Goal: Task Accomplishment & Management: Complete application form

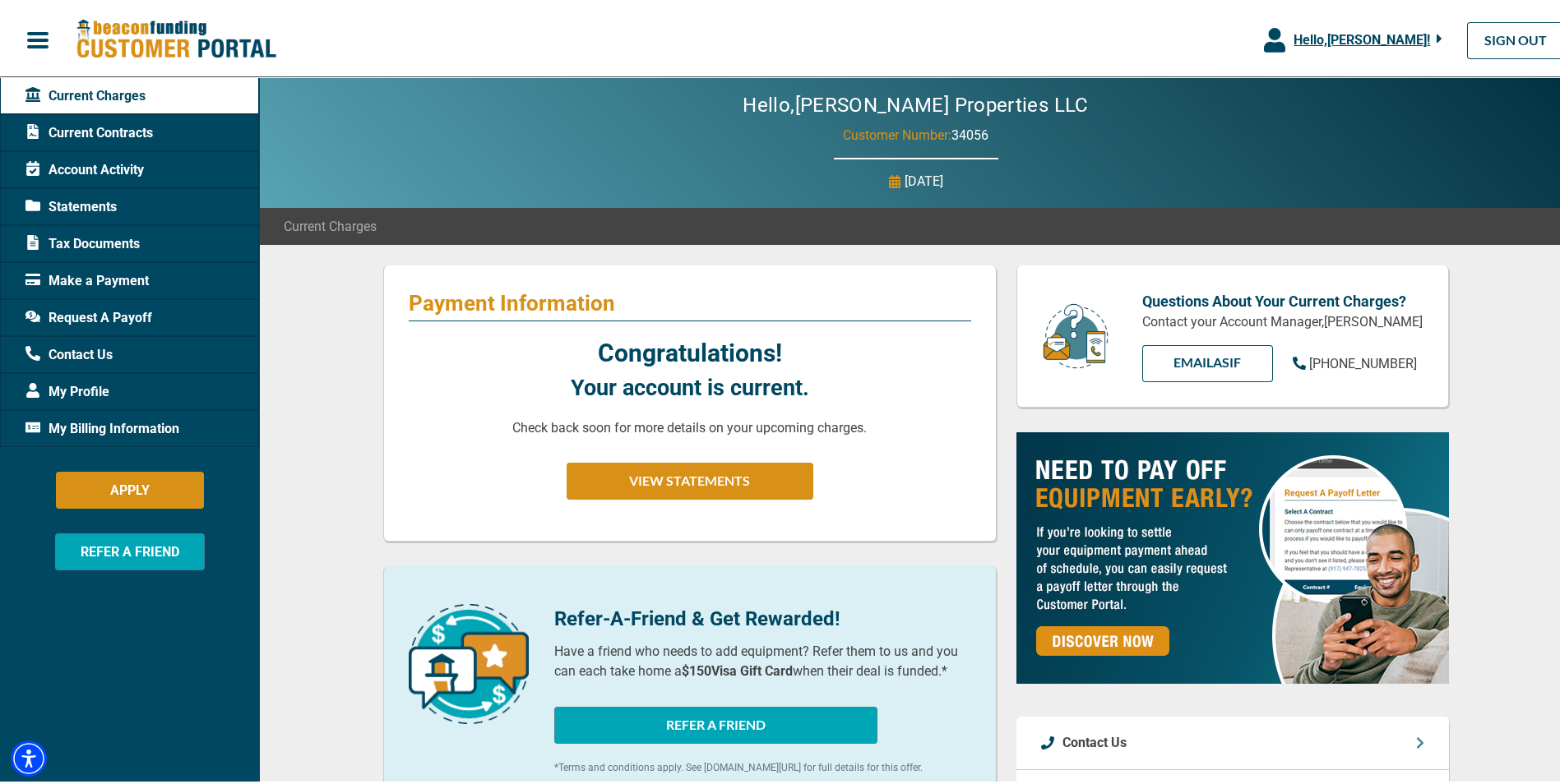
click at [107, 420] on span "My Billing Information" at bounding box center [103, 426] width 153 height 20
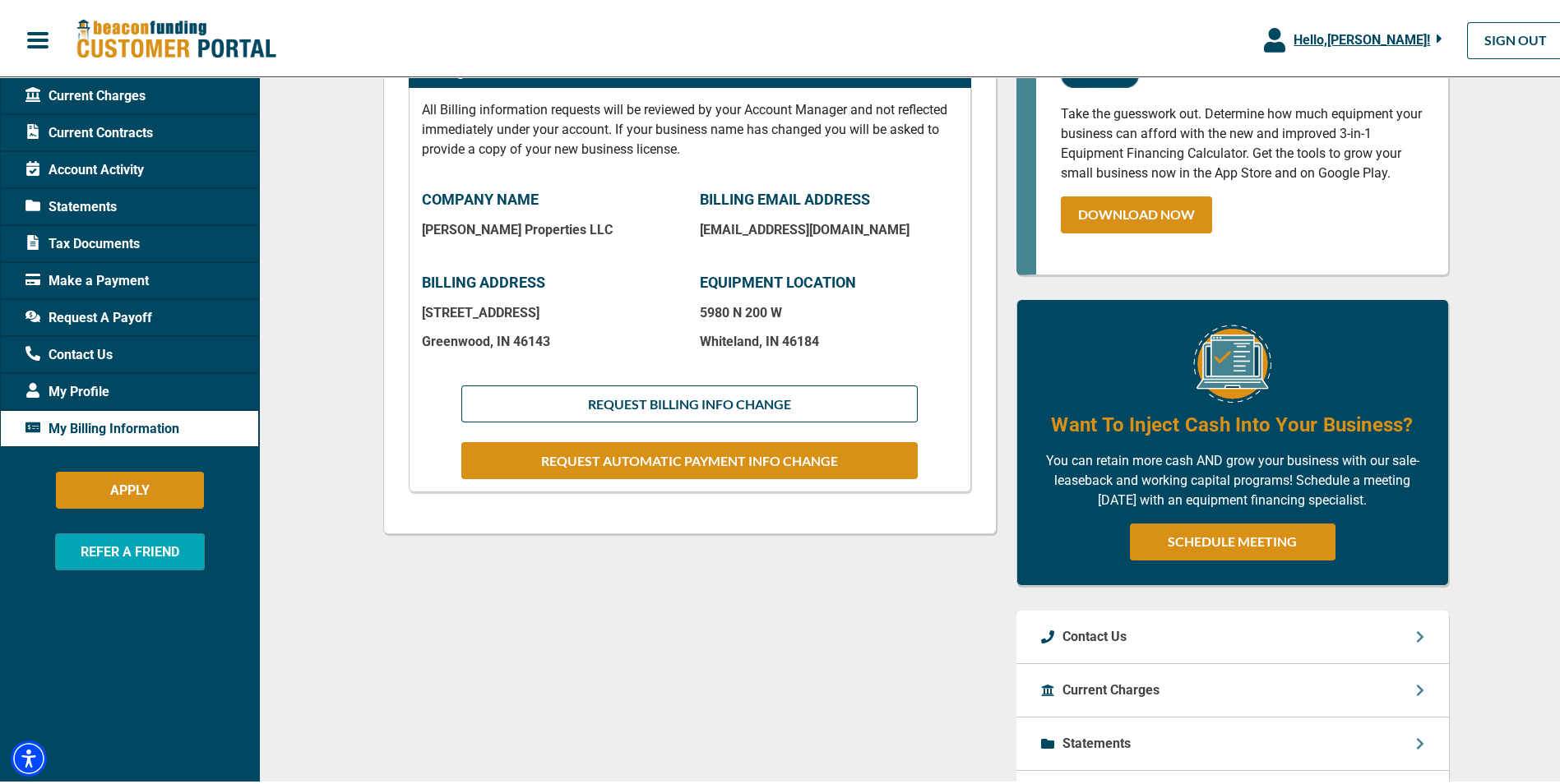
scroll to position [329, 0]
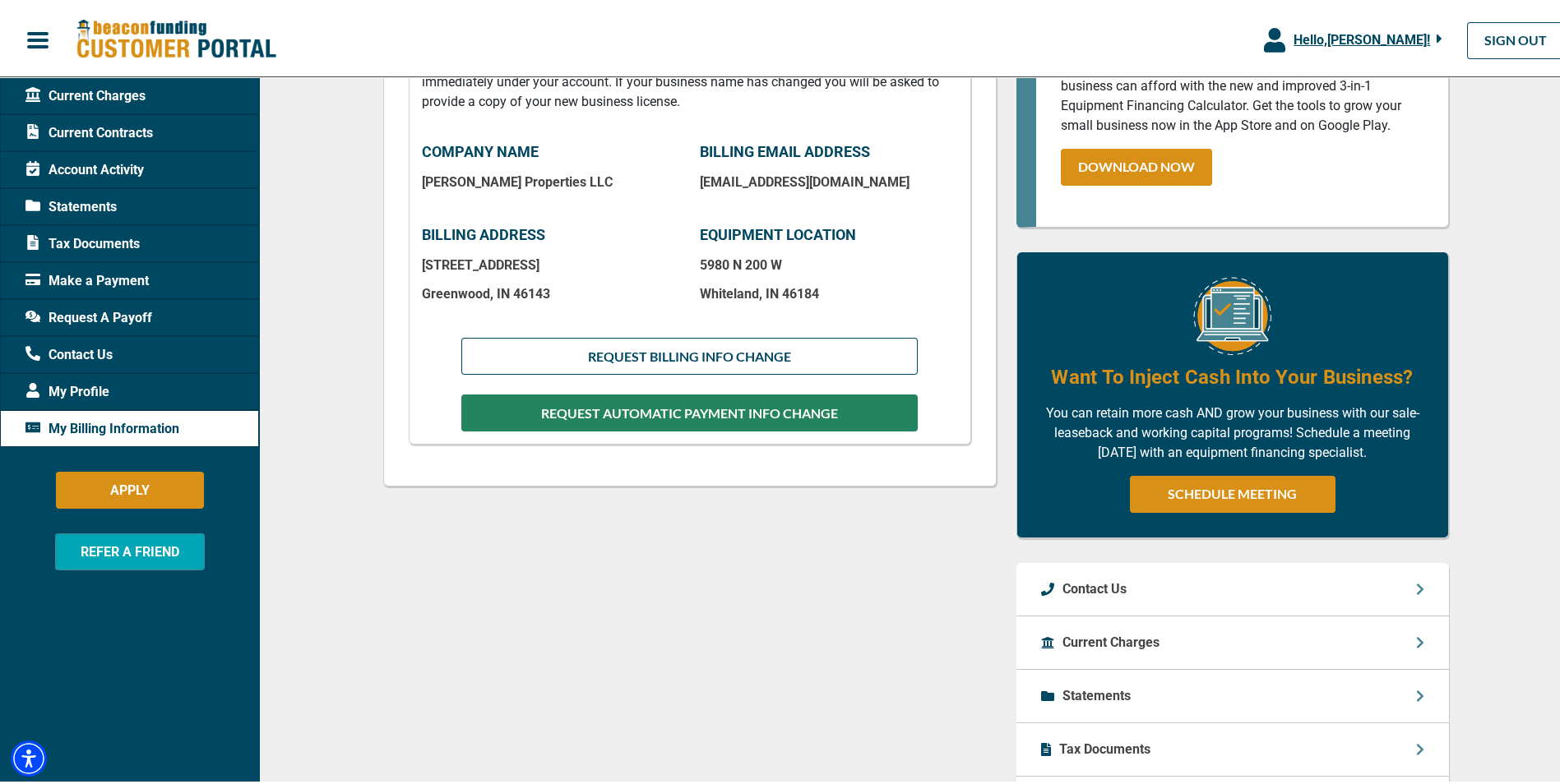
click at [754, 405] on button "REQUEST AUTOMATIC PAYMENT INFO CHANGE" at bounding box center [689, 409] width 456 height 37
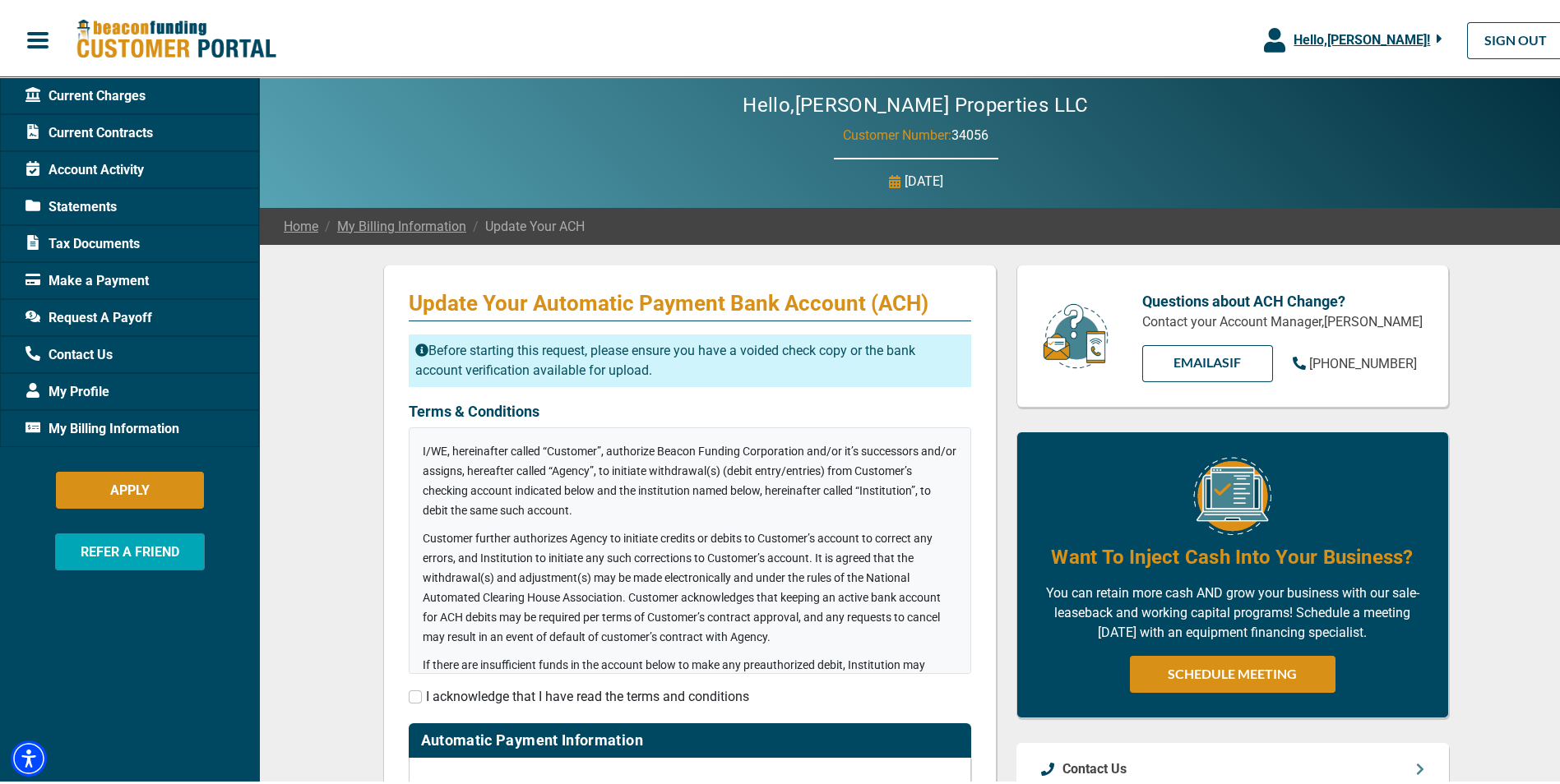
checkbox input "true"
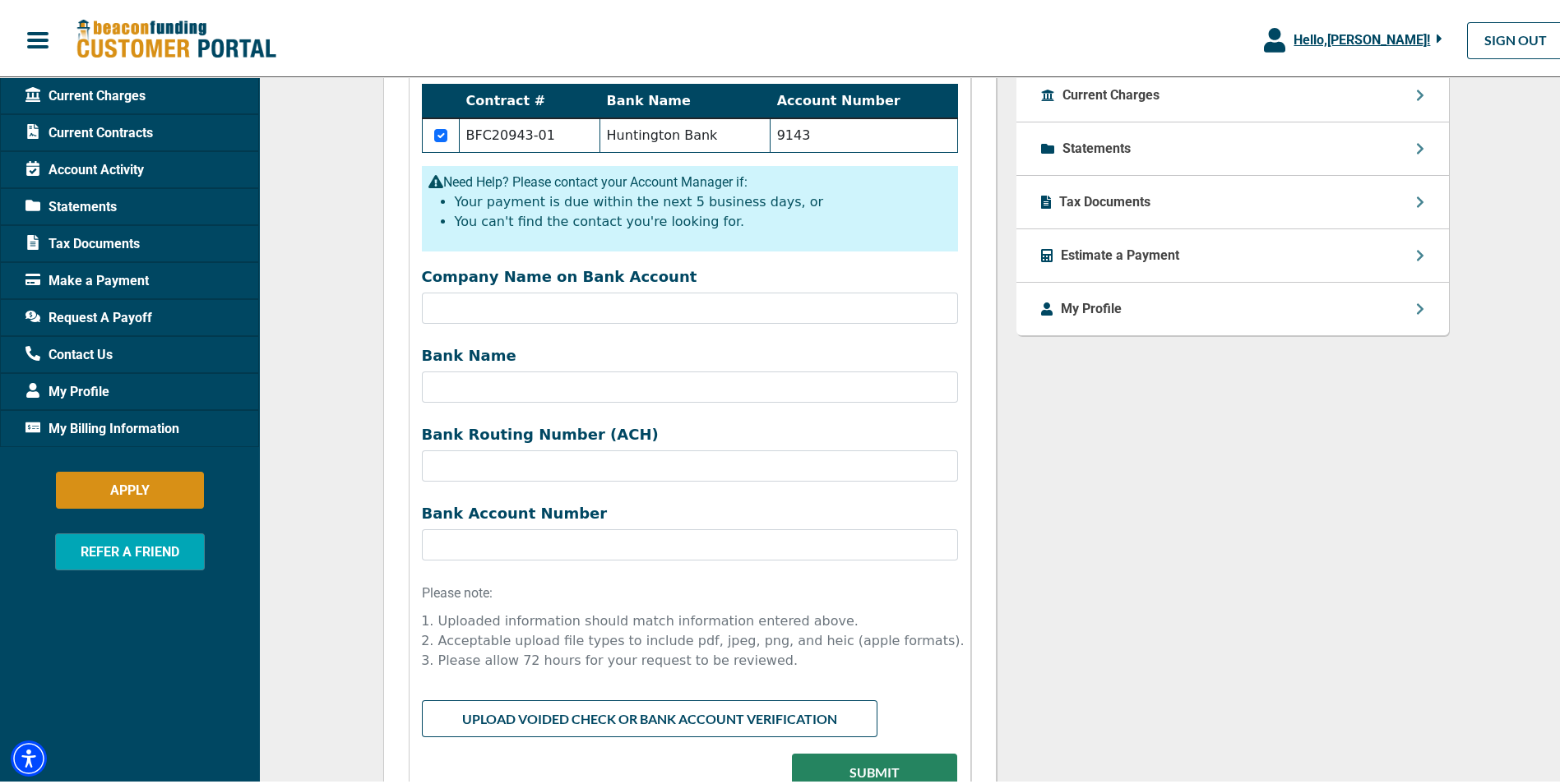
scroll to position [740, 0]
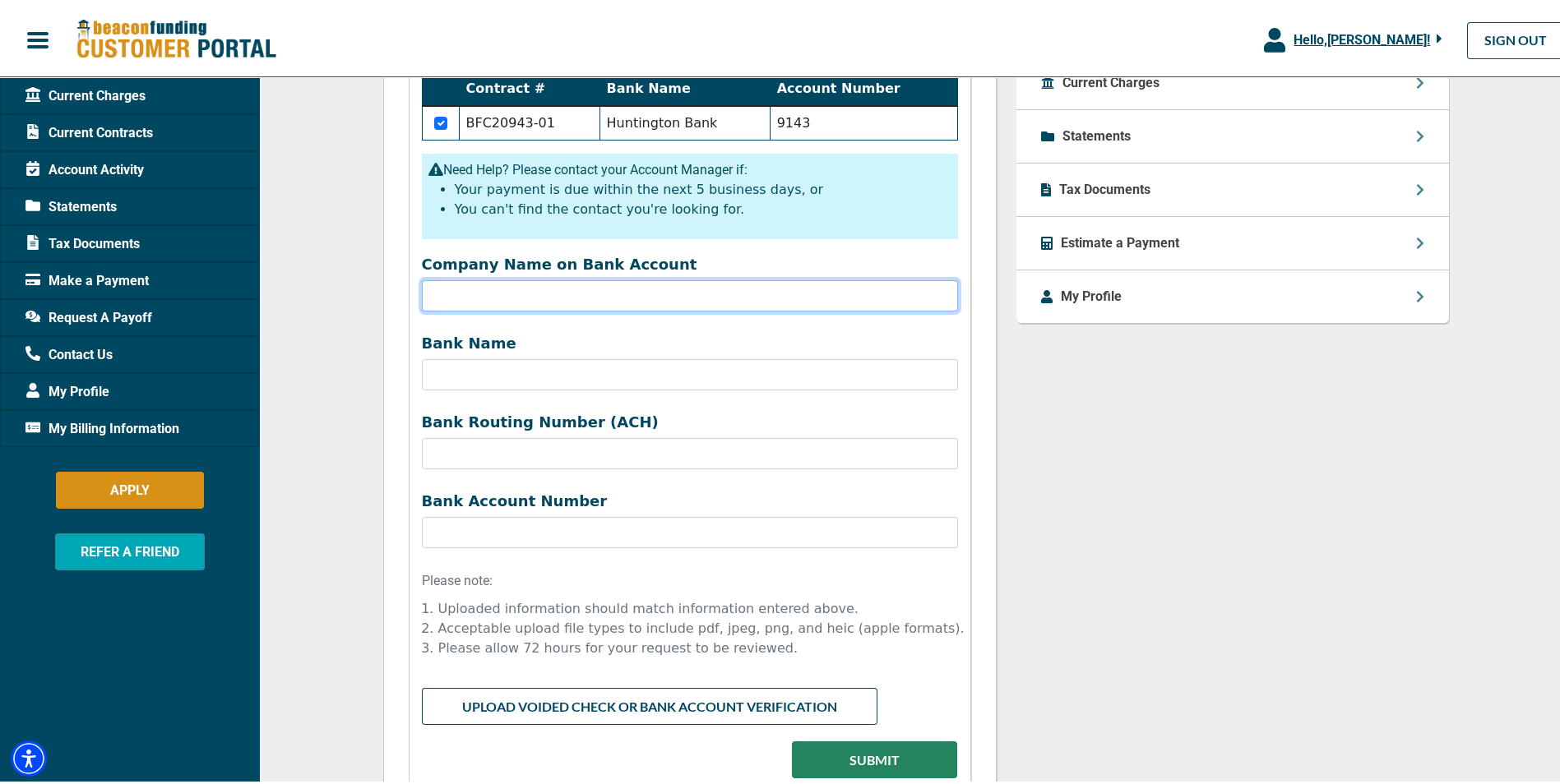
click at [527, 281] on input "Company Name on Bank Account" at bounding box center [690, 293] width 536 height 31
type input "H"
type input "[PERSON_NAME] Properties"
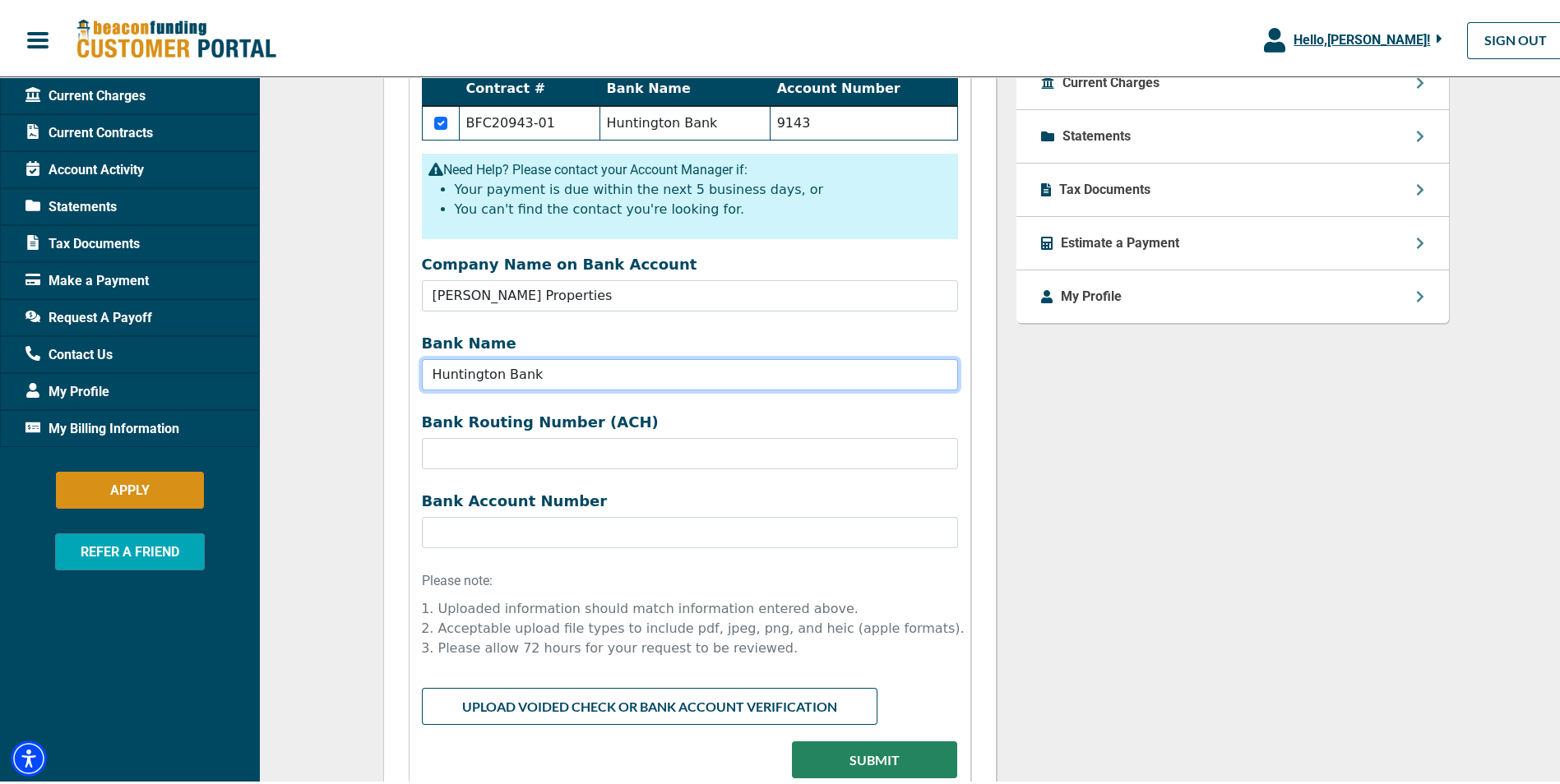
type input "Huntington Bank"
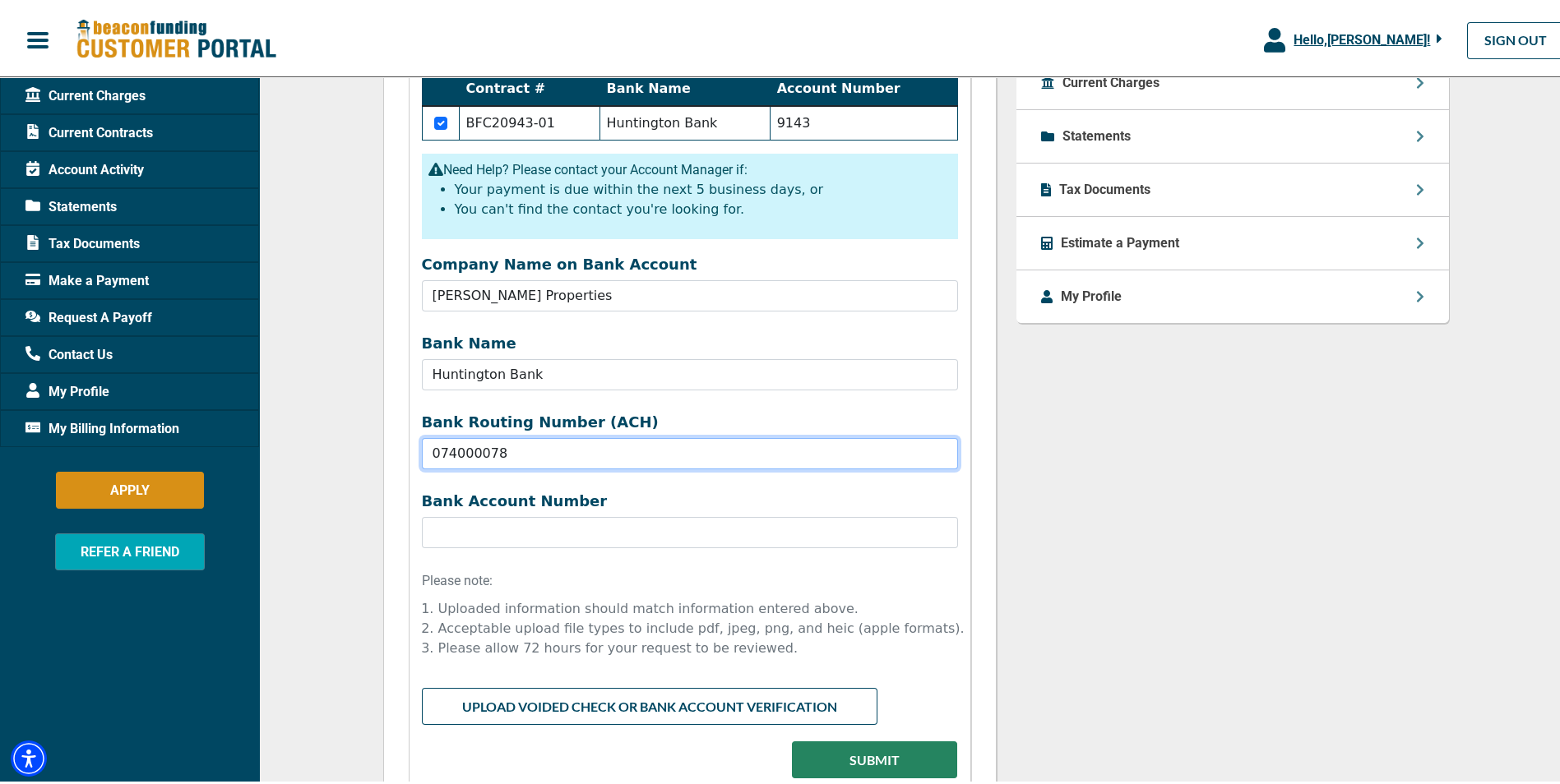
type input "074000078"
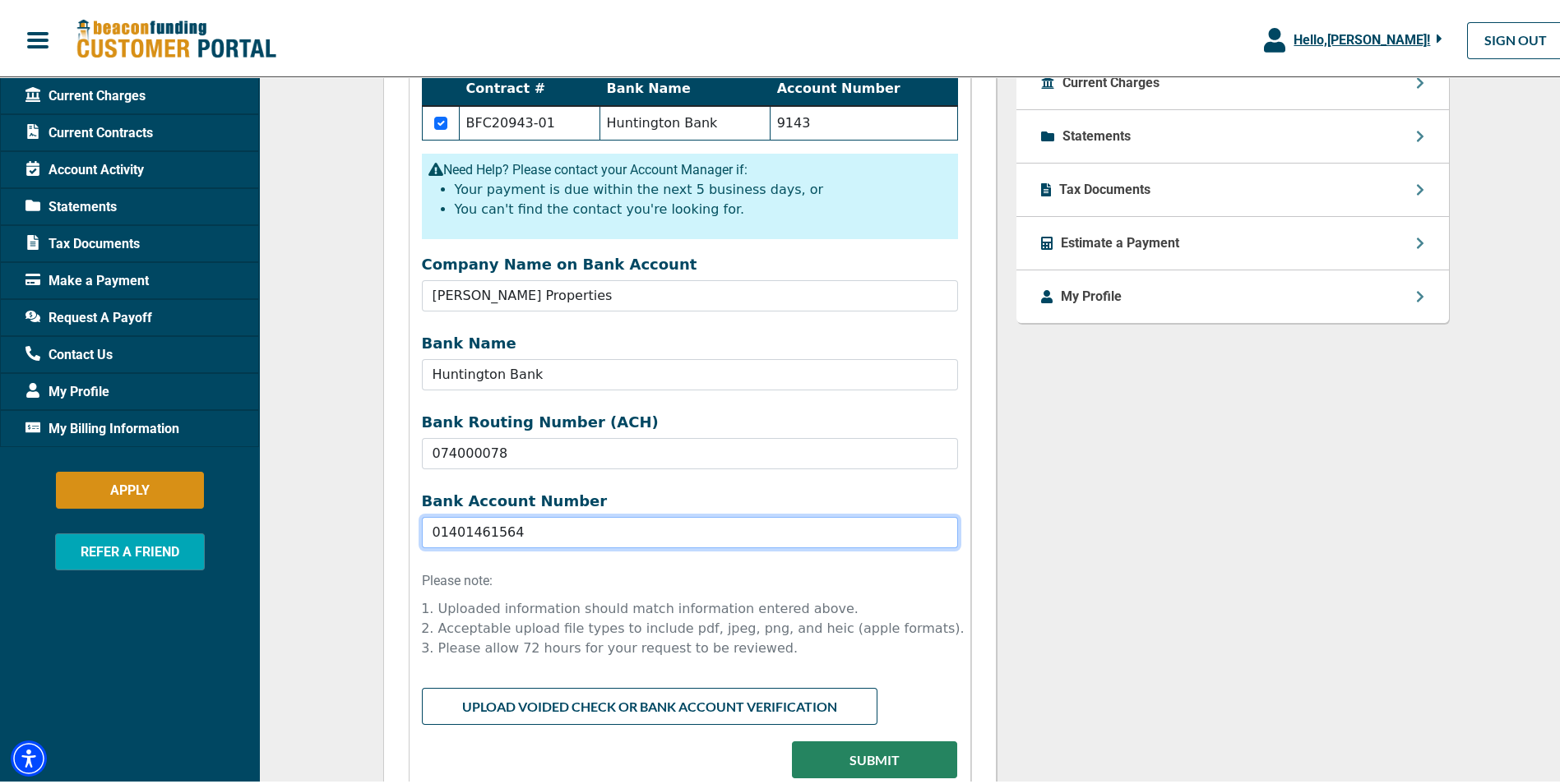
type input "01401461564"
click at [934, 600] on li "Uploaded information should match information entered above." at bounding box center [707, 606] width 536 height 20
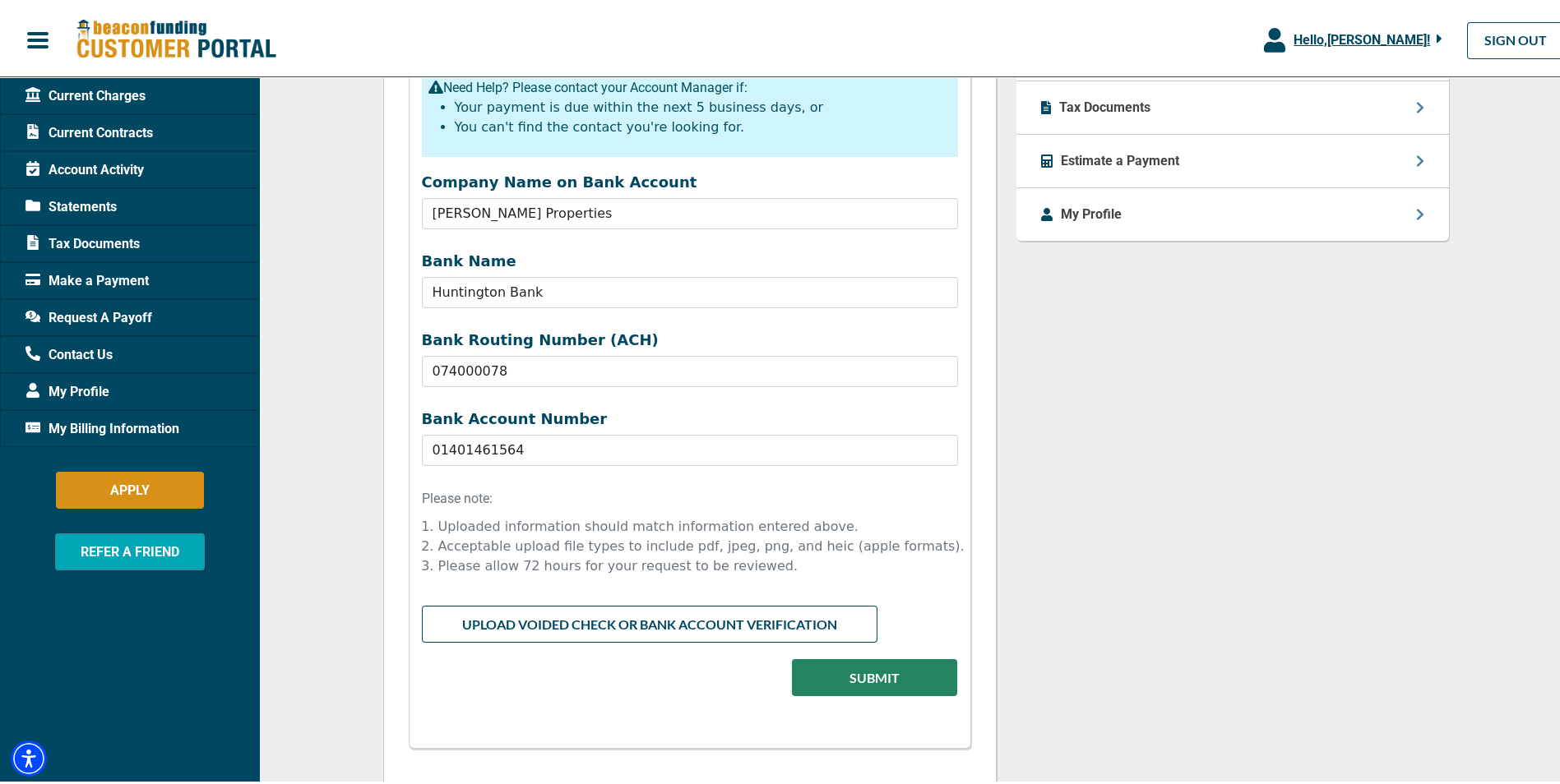
click at [1324, 362] on div "Questions about ACH Change? Contact your Account Manager, [PERSON_NAME] EMAIL A…" at bounding box center [1232, 126] width 452 height 1372
click at [669, 622] on input "file" at bounding box center [690, 619] width 536 height 31
type input "C:\fakepath\IMG_3474.jpg"
click at [874, 700] on button "Submit" at bounding box center [875, 694] width 165 height 37
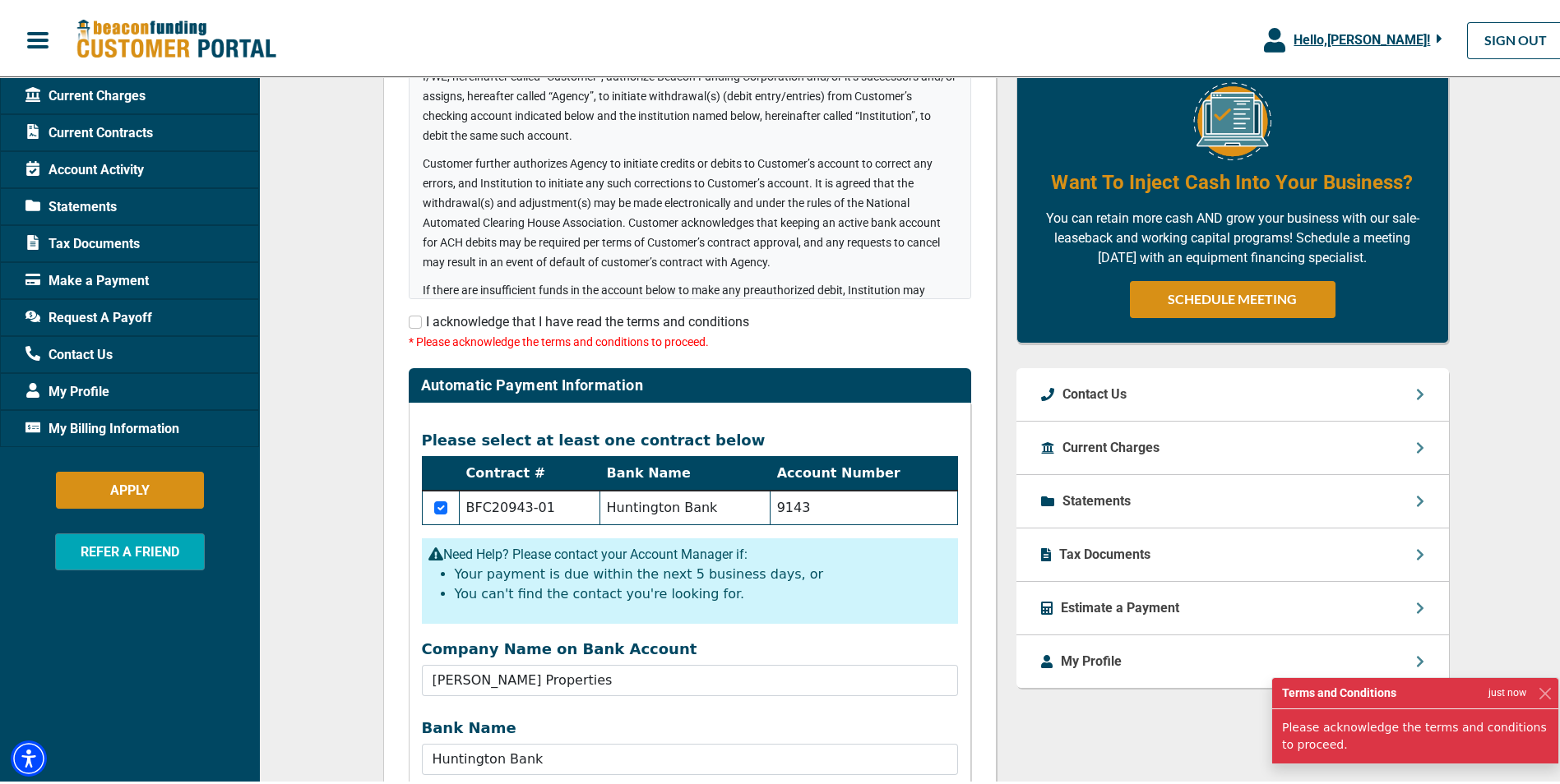
scroll to position [351, 0]
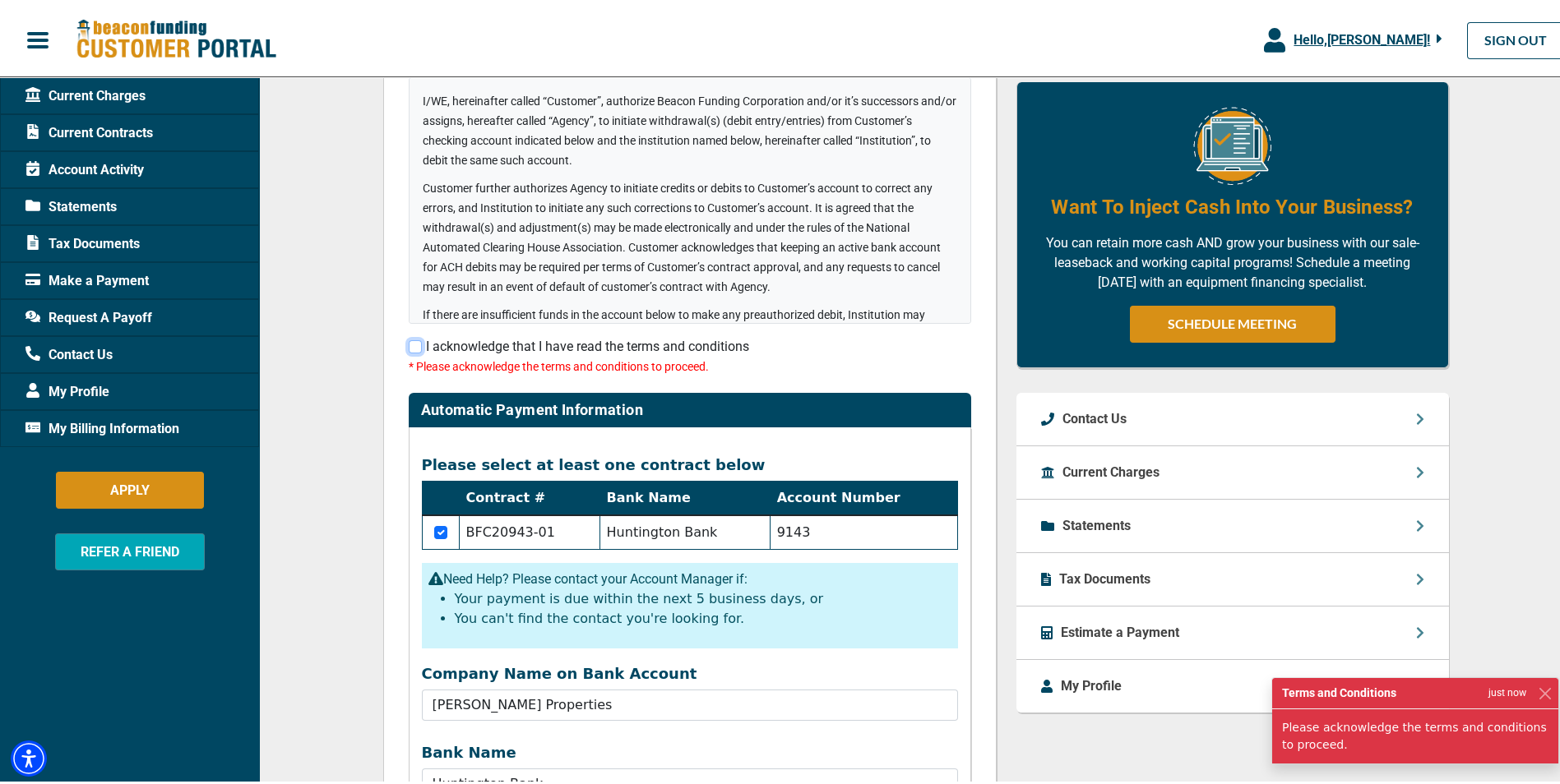
click at [412, 342] on input "checkbox" at bounding box center [415, 343] width 13 height 13
checkbox input "true"
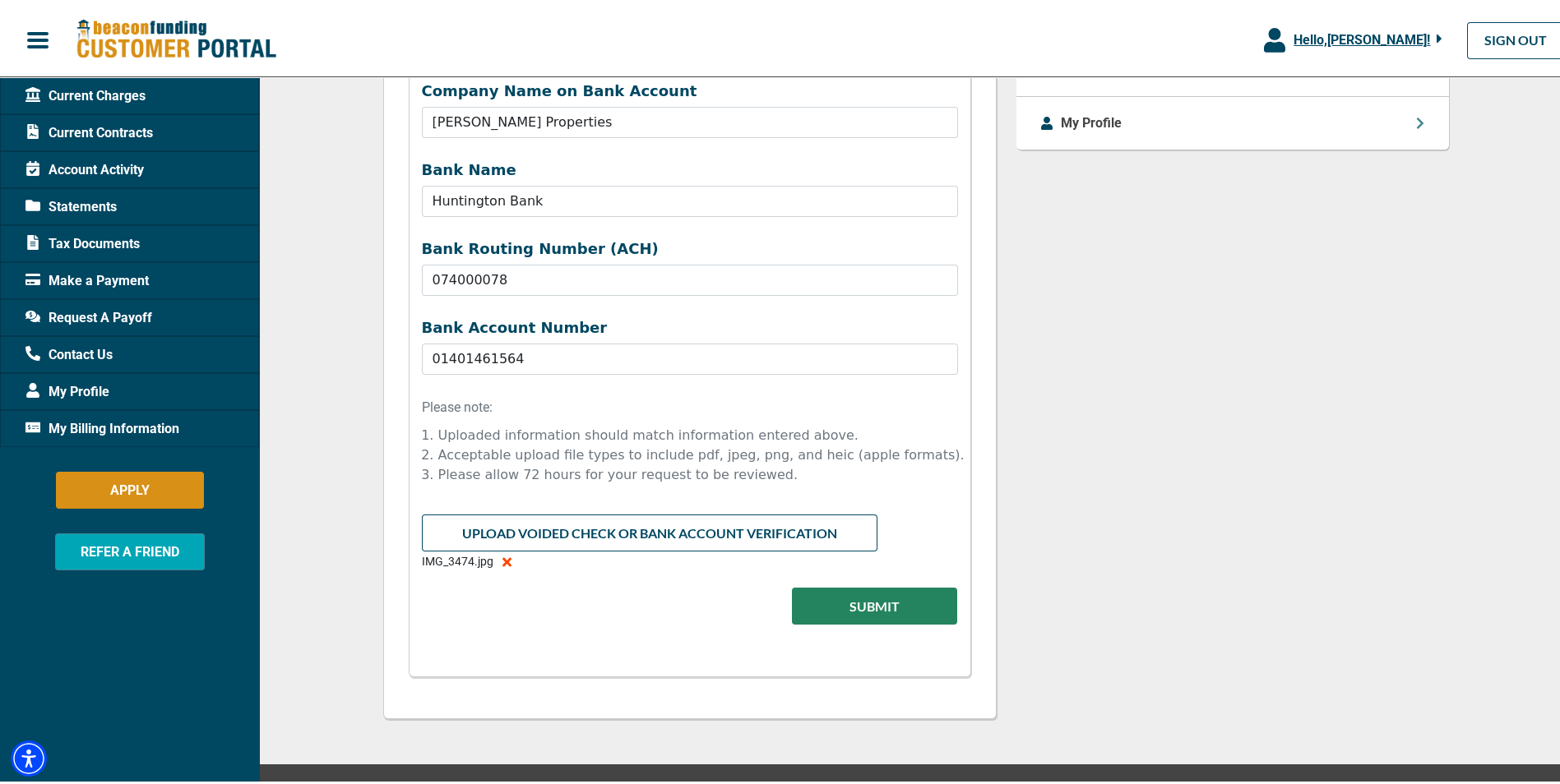
scroll to position [974, 0]
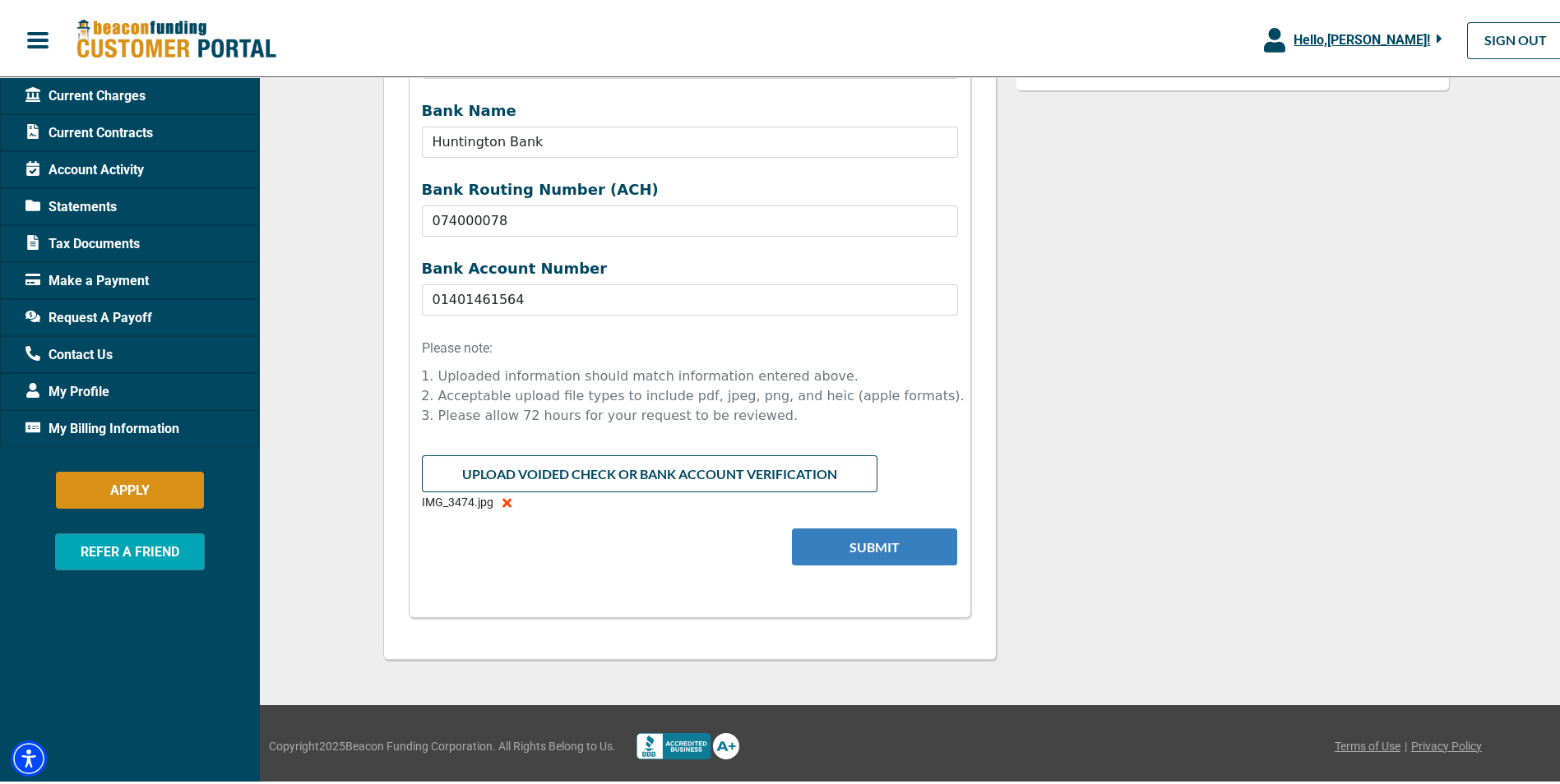
click at [876, 551] on button "Submit" at bounding box center [875, 544] width 165 height 37
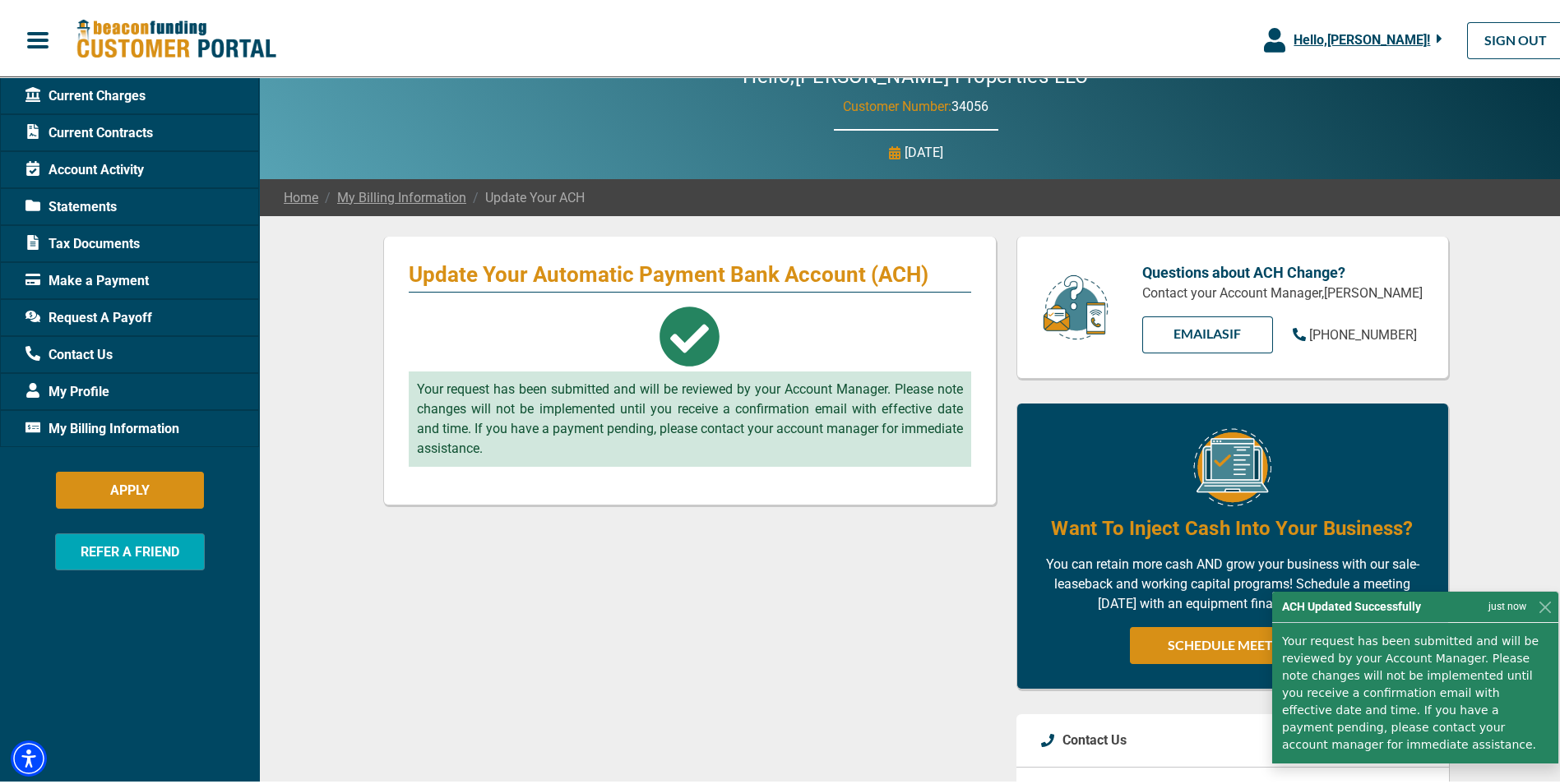
scroll to position [0, 0]
